Goal: Information Seeking & Learning: Find specific fact

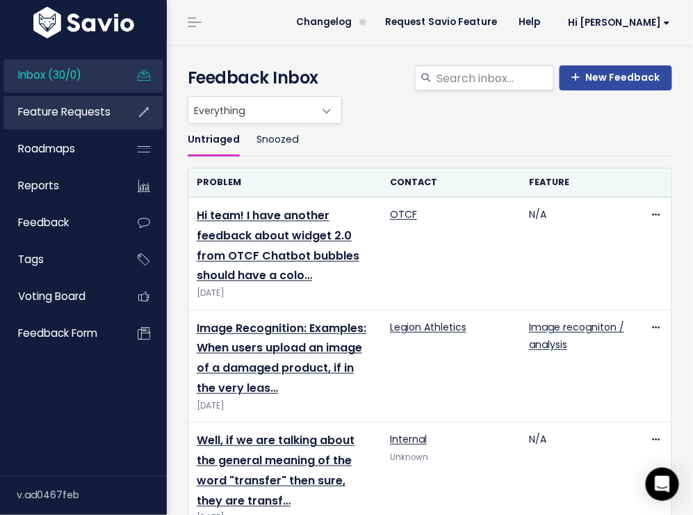
click at [70, 119] on link "Feature Requests" at bounding box center [59, 112] width 112 height 32
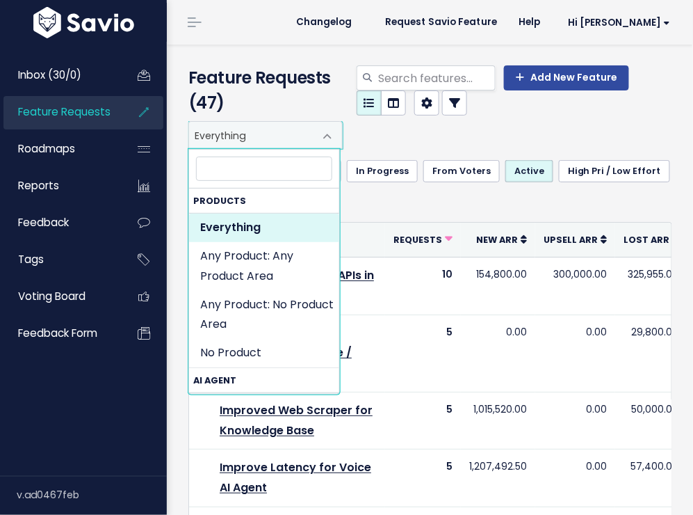
click at [282, 140] on span "Everything" at bounding box center [251, 135] width 125 height 26
click at [661, 175] on ul "All Shipped Up Next In Progress From Voters Active High Pri / Low Effort Untria…" at bounding box center [430, 185] width 484 height 51
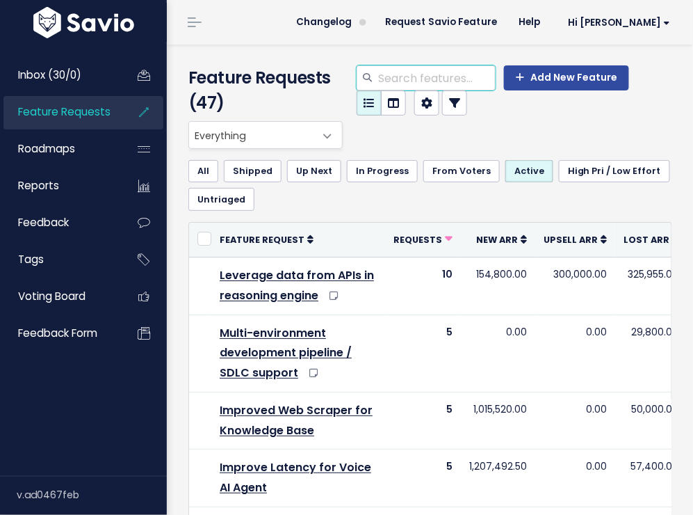
click at [456, 83] on input "search" at bounding box center [436, 77] width 119 height 25
type input "email"
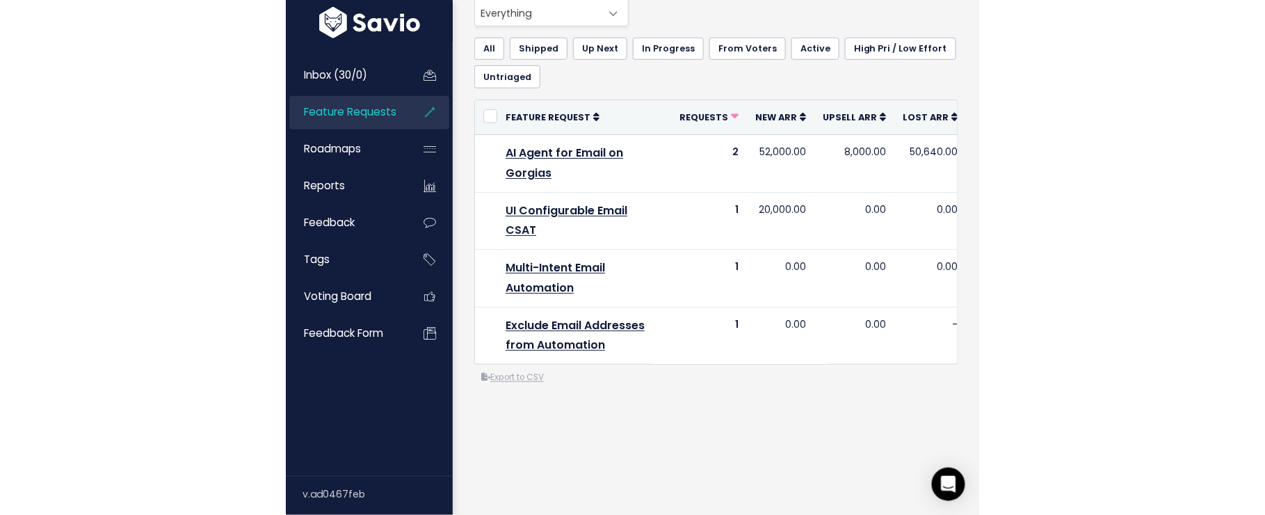
scroll to position [11, 0]
